Goal: Task Accomplishment & Management: Use online tool/utility

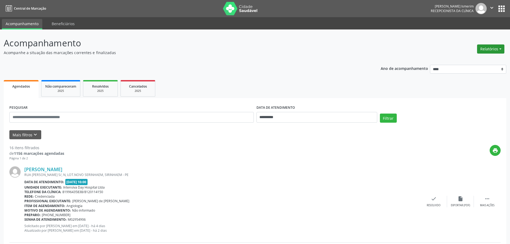
click at [493, 49] on button "Relatórios" at bounding box center [490, 48] width 27 height 9
click at [470, 59] on link "Agendamentos" at bounding box center [476, 60] width 58 height 7
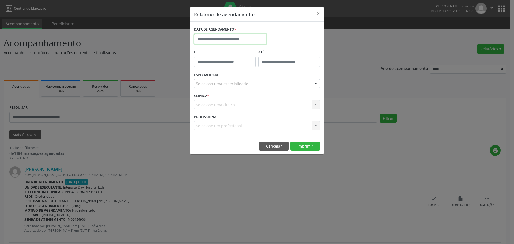
click at [220, 37] on input "text" at bounding box center [230, 39] width 72 height 11
click at [211, 77] on span "6" at bounding box center [211, 78] width 10 height 10
type input "**********"
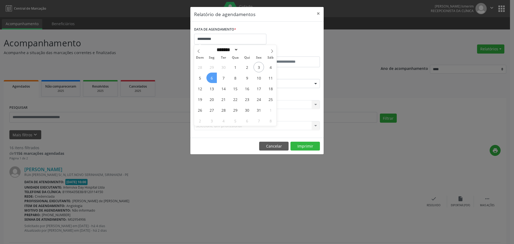
click at [211, 77] on span "6" at bounding box center [211, 78] width 10 height 10
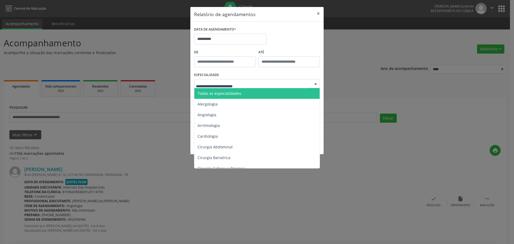
click at [315, 84] on div at bounding box center [316, 83] width 8 height 9
click at [274, 91] on span "Todas as especialidades" at bounding box center [257, 93] width 126 height 11
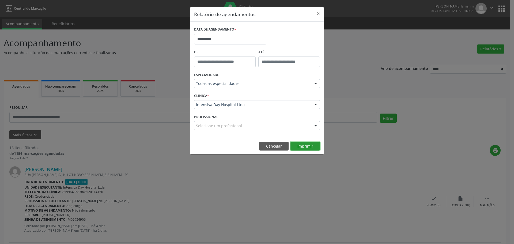
click at [307, 144] on button "Imprimir" at bounding box center [304, 146] width 29 height 9
click at [318, 13] on button "×" at bounding box center [318, 13] width 11 height 13
